Goal: Information Seeking & Learning: Learn about a topic

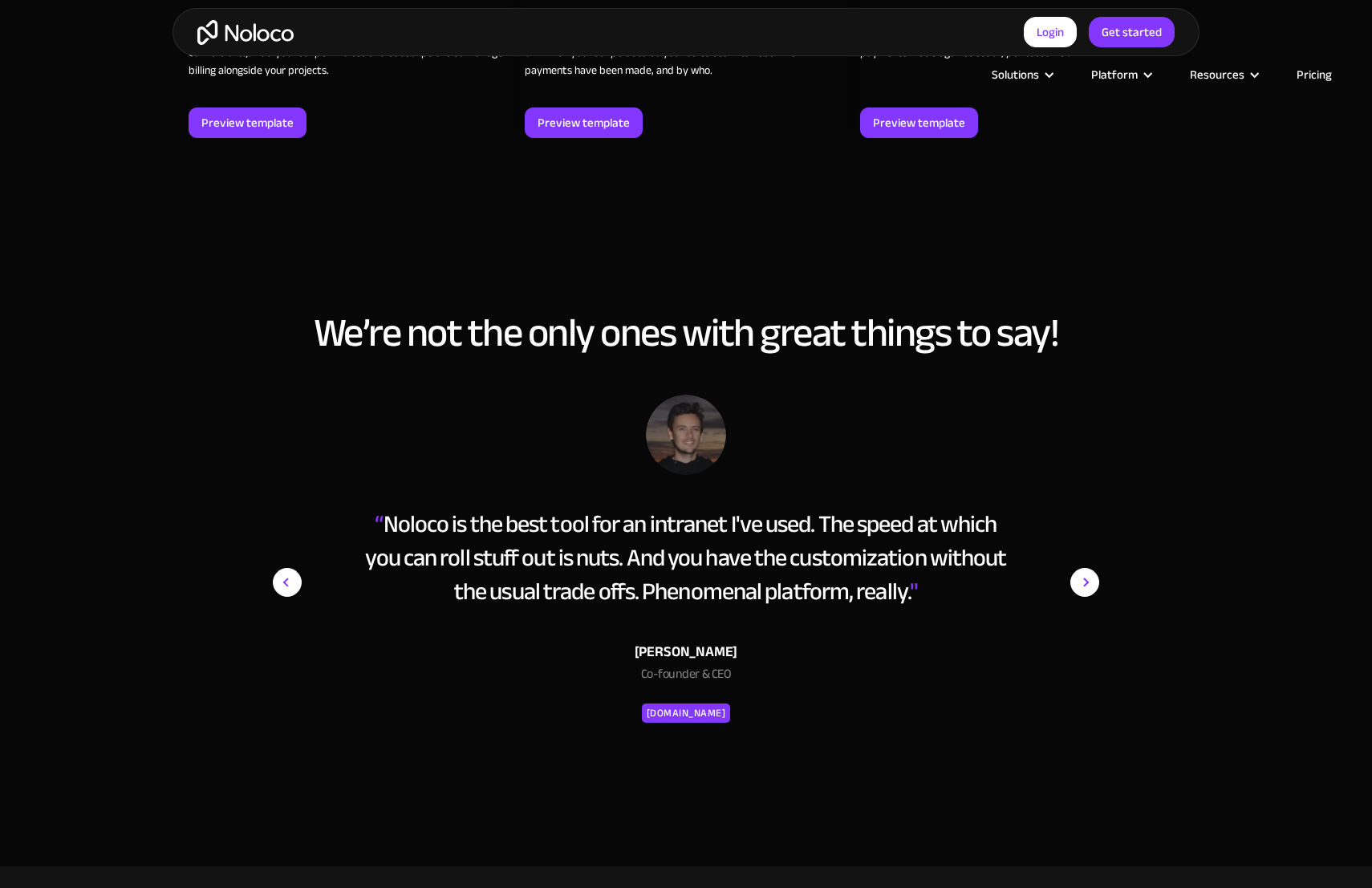
scroll to position [3068, 0]
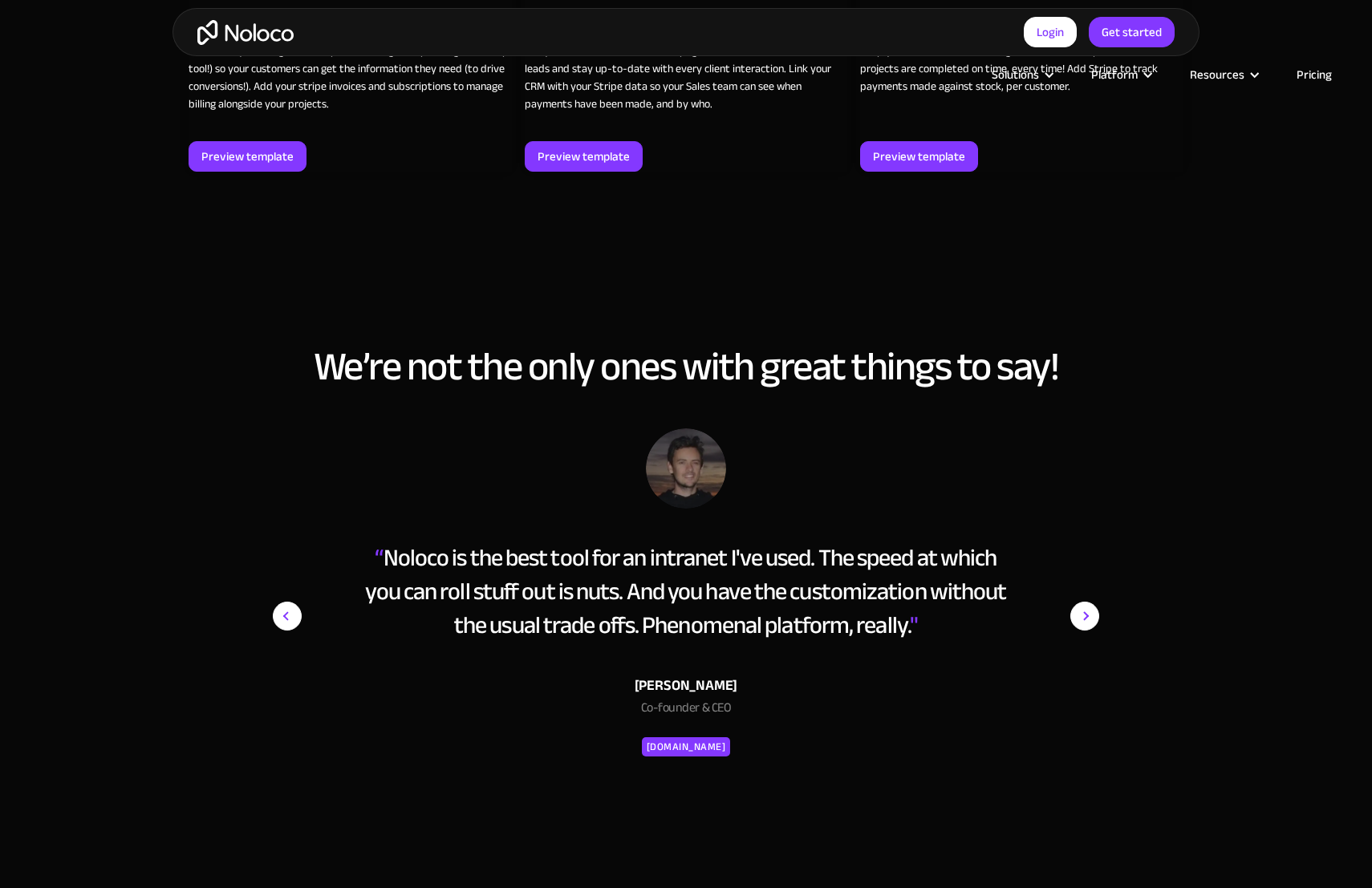
scroll to position [3072, 0]
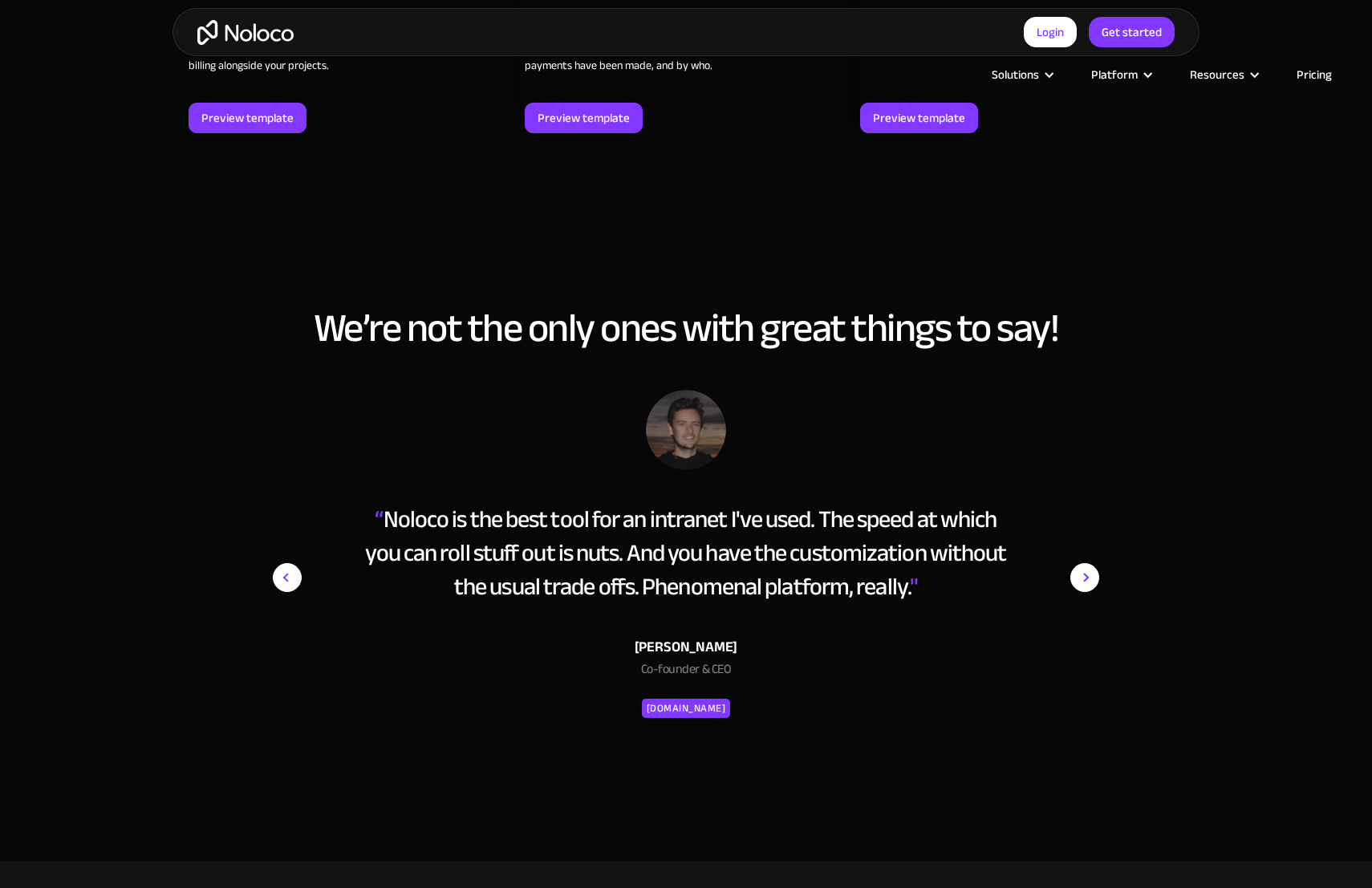
scroll to position [3072, 0]
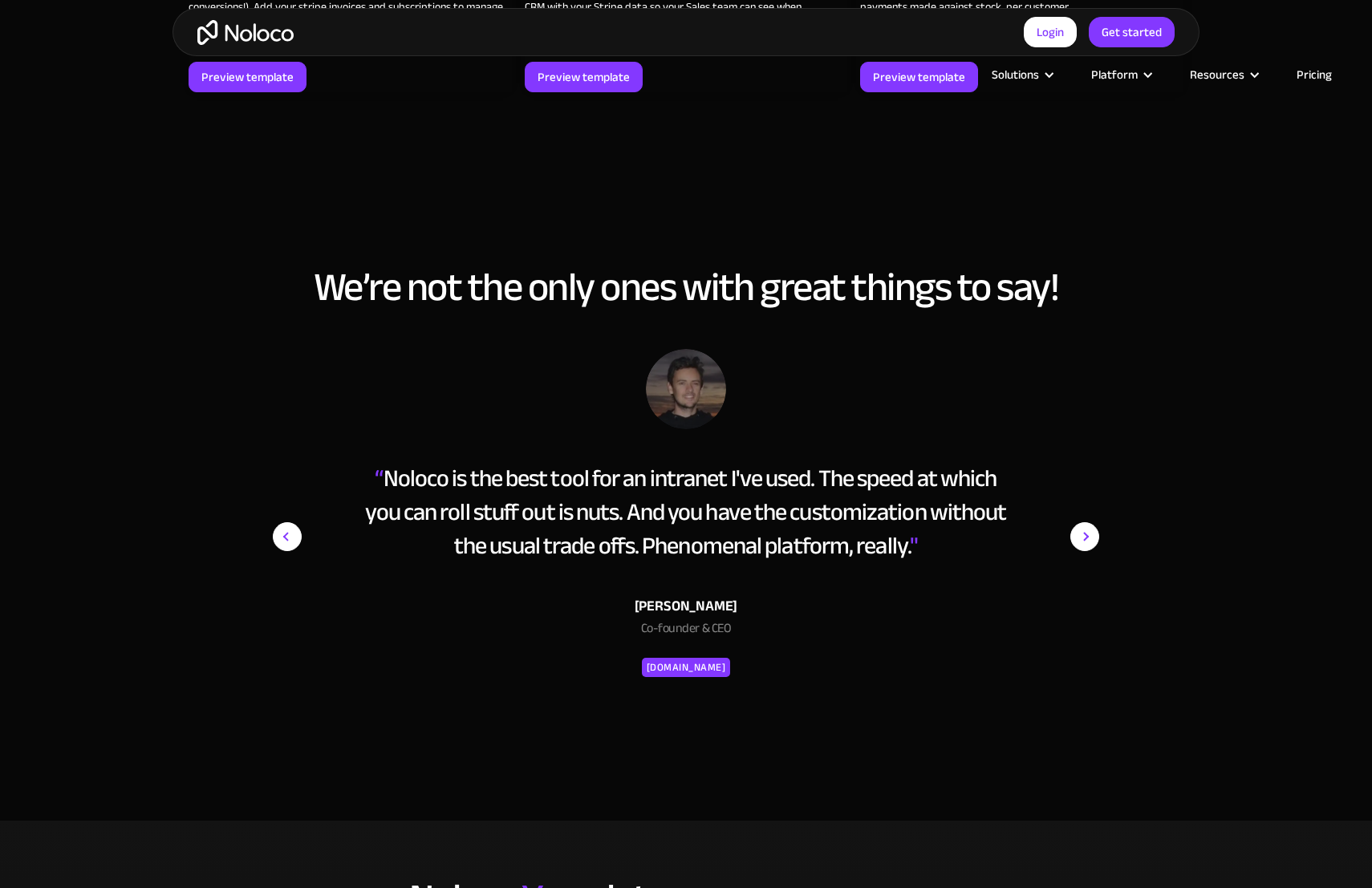
scroll to position [3074, 0]
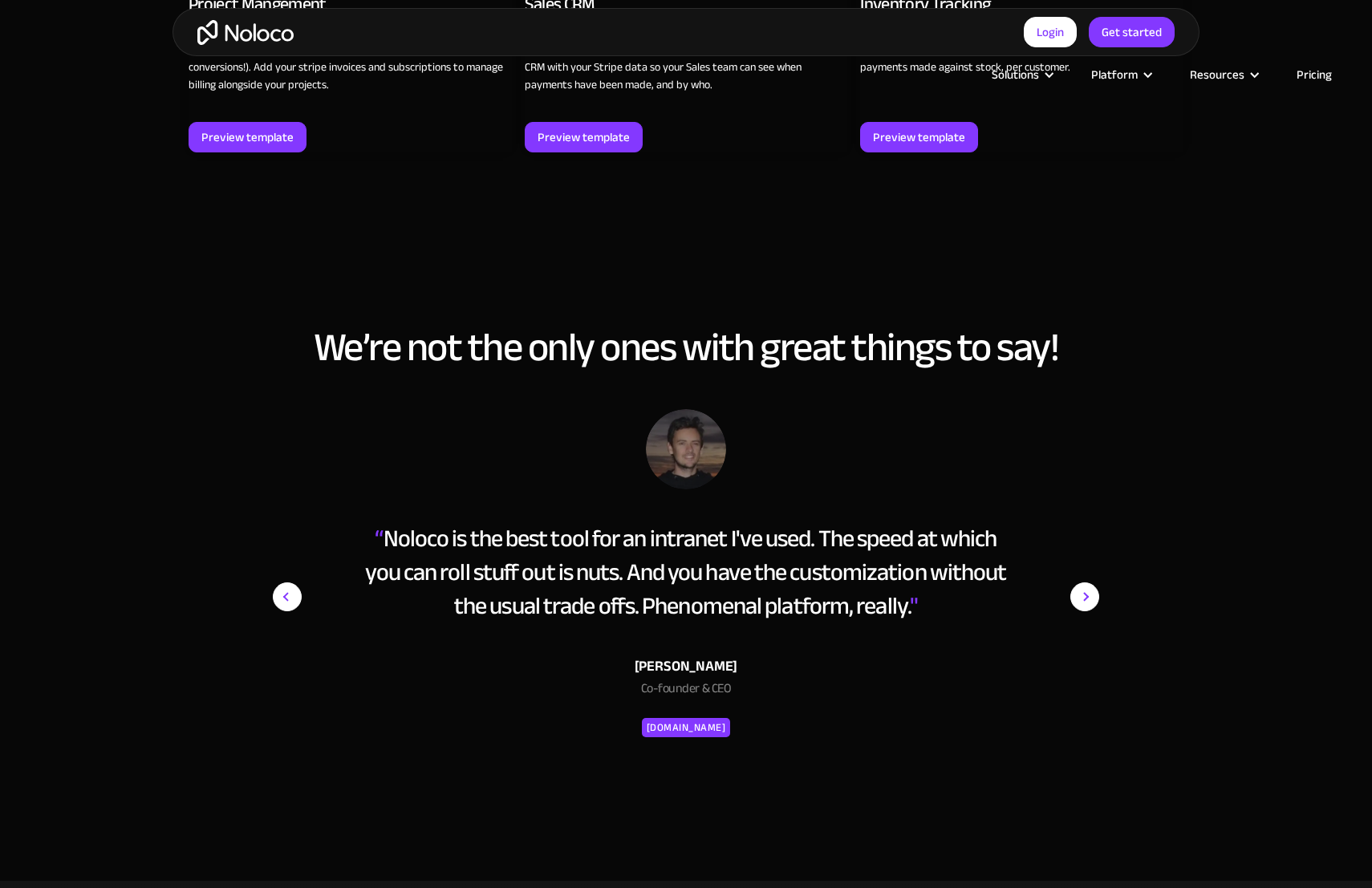
scroll to position [3072, 0]
